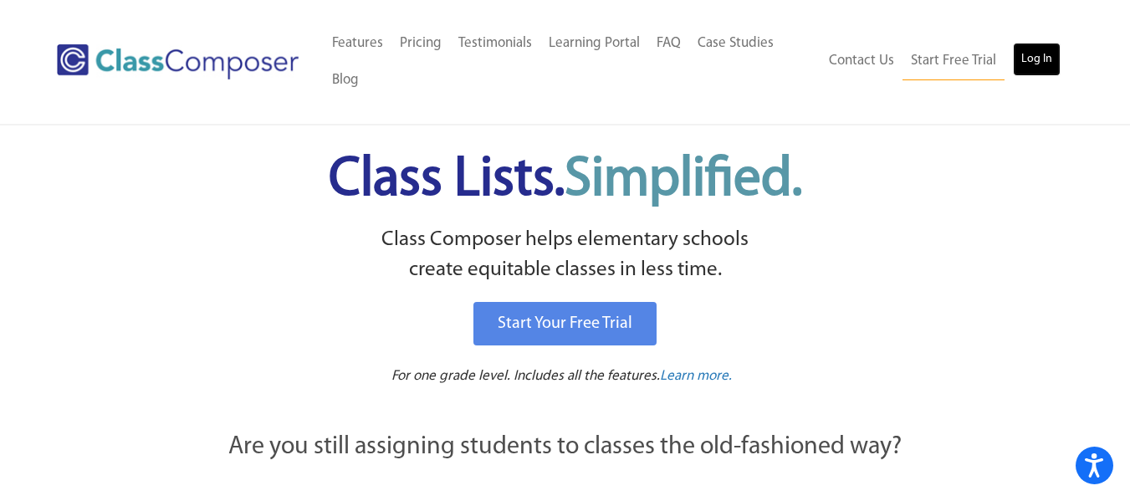
click at [1044, 73] on link "Log In" at bounding box center [1037, 59] width 48 height 33
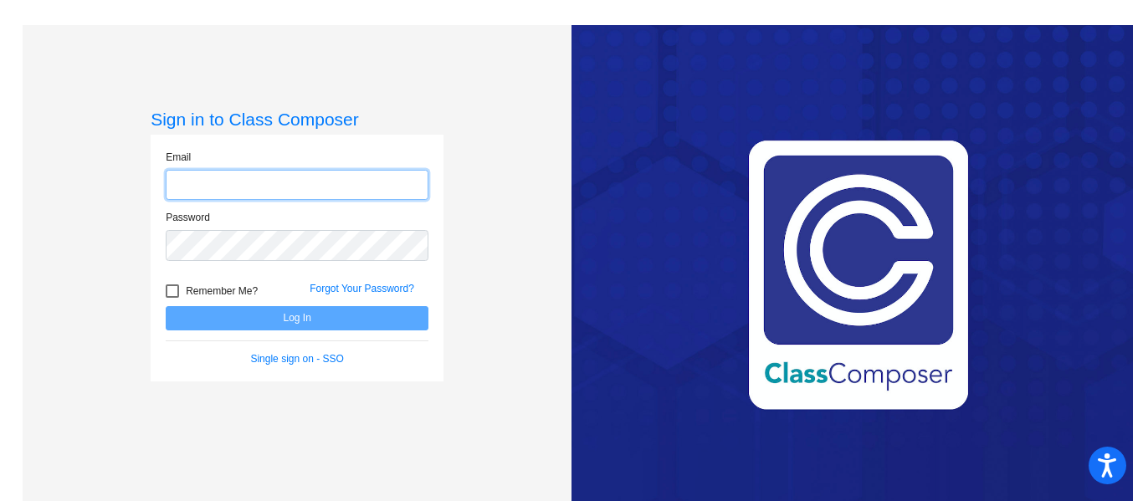
type input "[EMAIL_ADDRESS][DOMAIN_NAME]"
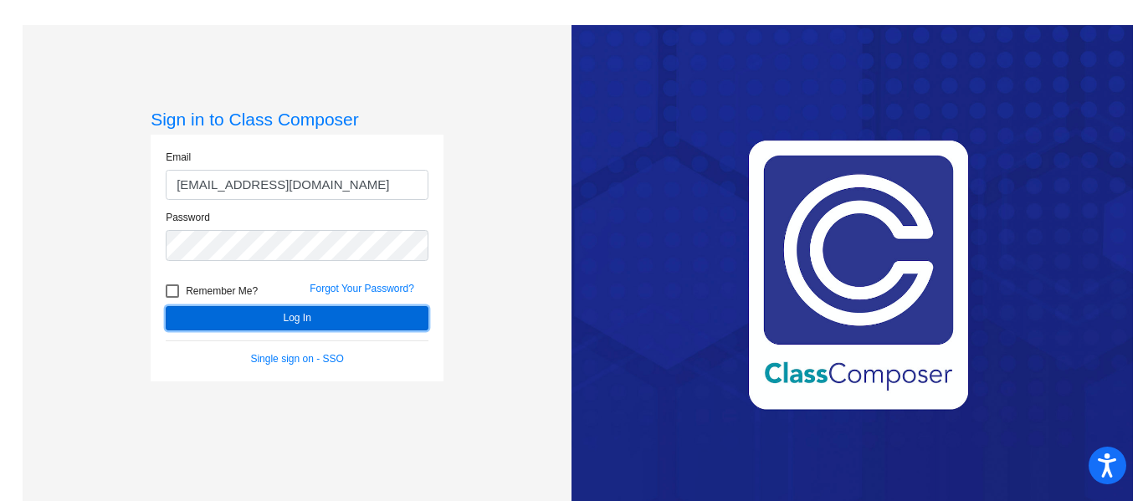
click at [289, 323] on button "Log In" at bounding box center [297, 318] width 263 height 24
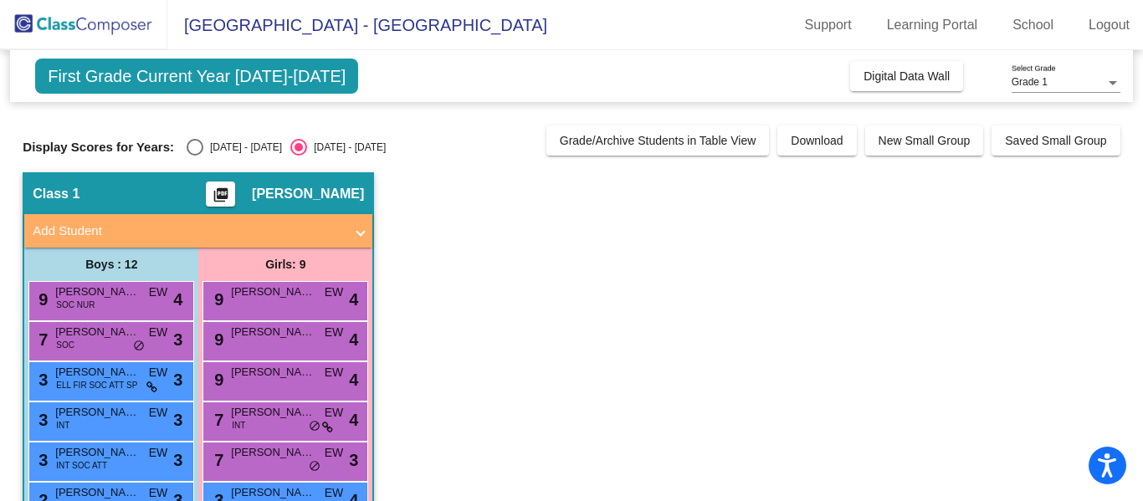
click at [252, 80] on span "First Grade Current Year [DATE]-[DATE]" at bounding box center [196, 76] width 323 height 35
